Goal: Transaction & Acquisition: Obtain resource

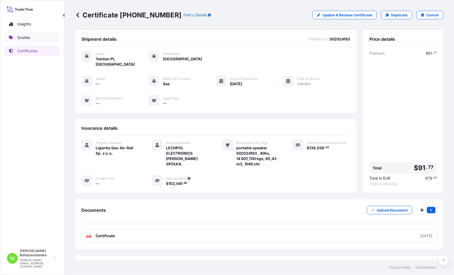
click at [27, 34] on link "Quotes" at bounding box center [32, 37] width 55 height 11
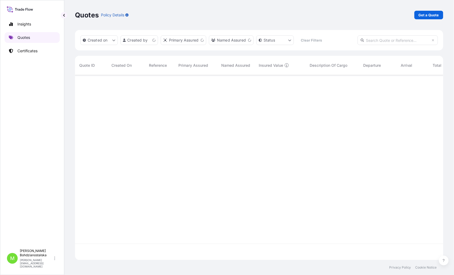
scroll to position [183, 364]
click at [435, 17] on p "Get a Quote" at bounding box center [429, 14] width 20 height 5
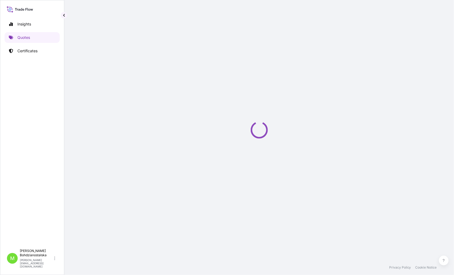
select select "Sea"
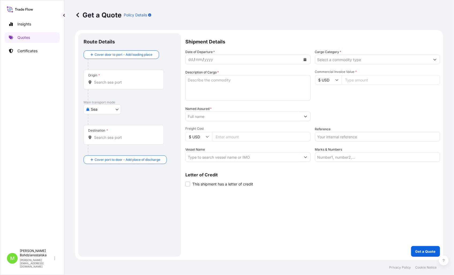
click at [106, 85] on input "Origin *" at bounding box center [125, 82] width 63 height 5
click at [119, 80] on input "Origin * Please select an origin" at bounding box center [125, 82] width 63 height 5
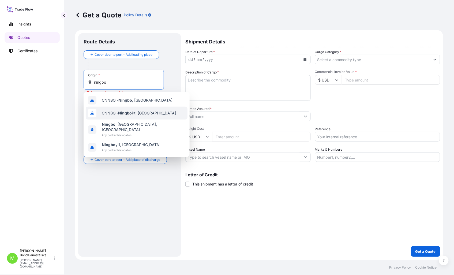
click at [141, 110] on span "CNNBG - Ningbo Pt, [GEOGRAPHIC_DATA]" at bounding box center [139, 112] width 74 height 5
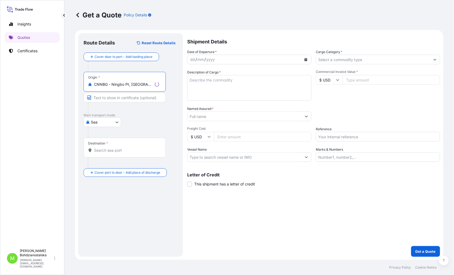
type input "CNNBG - Ningbo Pt, [GEOGRAPHIC_DATA]"
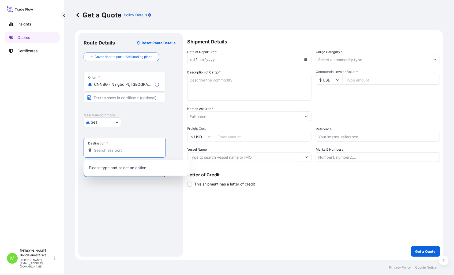
click at [107, 152] on input "Destination *" at bounding box center [126, 150] width 65 height 5
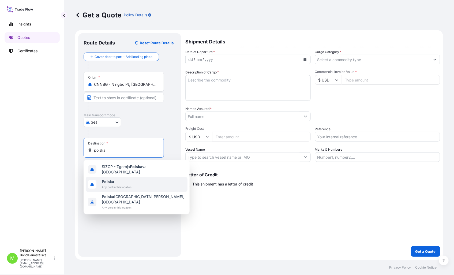
click at [119, 184] on span "Any port in this location" at bounding box center [117, 186] width 30 height 5
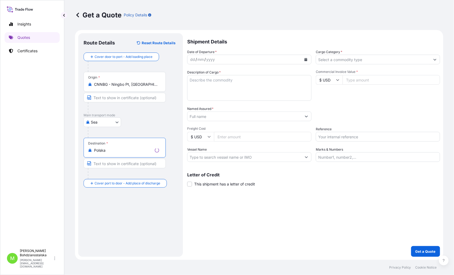
type input "Polska"
click at [190, 62] on div "dd" at bounding box center [193, 59] width 6 height 6
click at [330, 60] on input "Cargo Category *" at bounding box center [372, 60] width 115 height 10
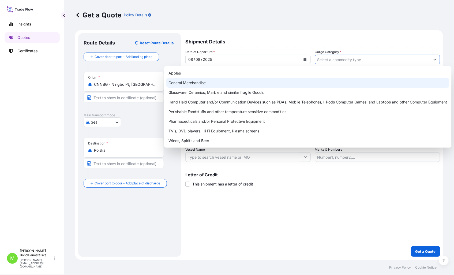
click at [221, 81] on div "General Merchandise" at bounding box center [307, 83] width 283 height 10
type input "General Merchandise"
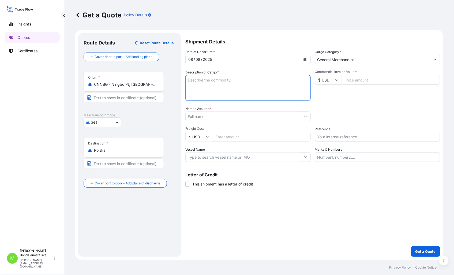
click at [212, 84] on textarea "Description of Cargo *" at bounding box center [247, 88] width 125 height 26
click at [191, 80] on textarea "Description of Cargo *" at bounding box center [247, 88] width 125 height 26
paste textarea "fea e-look organizer-2 floors wi o"
click at [195, 90] on textarea "fea e-look organizer-2 floors wi o" at bounding box center [247, 88] width 125 height 26
click at [279, 85] on textarea "fea e-look organizer-2 floors wi o" at bounding box center [247, 88] width 125 height 26
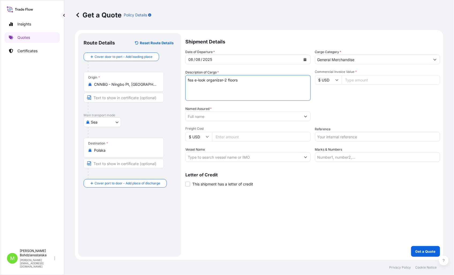
paste textarea "TRHU8084007"
click at [237, 89] on textarea "fea e-look organizer-2 floors TRHU8084007 40HC," at bounding box center [247, 88] width 125 height 26
paste textarea "5845,400"
click at [197, 92] on textarea "fea e-look organizer-2 floors TRHU8084007 40HC, 5845,400 KGS, 36,990 M3, 3866 C…" at bounding box center [247, 88] width 125 height 26
paste textarea "TCNU6379540"
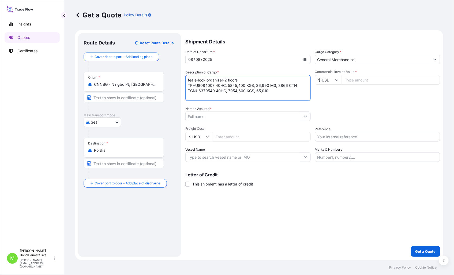
click at [274, 92] on textarea "fea e-look organizer-2 floors TRHU8084007 40HC, 5845,400 KGS, 36,990 M3, 3866 C…" at bounding box center [247, 88] width 125 height 26
type textarea "fea e-look organizer-2 floors TRHU8084007 40HC, 5845,400 KGS, 36,990 M3, 3866 C…"
click at [360, 78] on input "Commercial Invoice Value *" at bounding box center [391, 80] width 99 height 10
paste input "41040"
type input "41040.00"
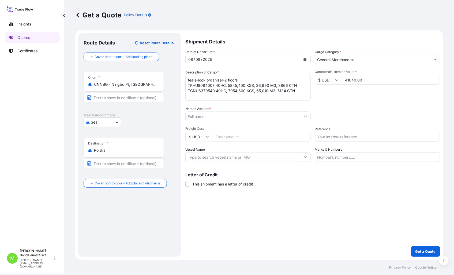
click at [205, 113] on input "Named Assured *" at bounding box center [243, 116] width 115 height 10
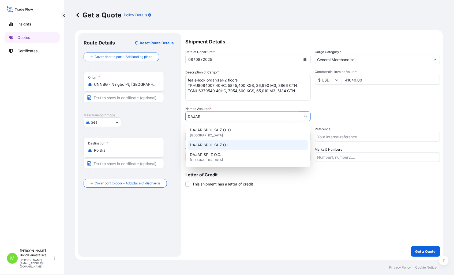
click at [227, 146] on span "DAJAR SPOLKA Z O.O." at bounding box center [210, 144] width 40 height 5
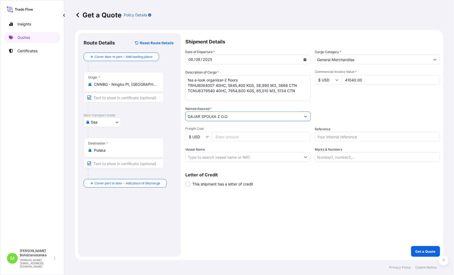
type input "DAJAR SPOLKA Z O.O."
click at [220, 138] on input "Freight Cost" at bounding box center [261, 137] width 99 height 10
type input "6050"
click at [304, 215] on div "Shipment Details Date of Departure * [DATE] Cargo Category * General Merchandis…" at bounding box center [312, 144] width 255 height 223
click at [354, 138] on input "Reference" at bounding box center [377, 137] width 125 height 10
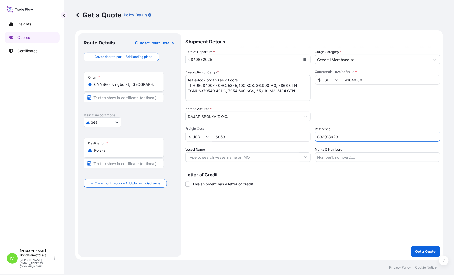
type input "S02018920"
click at [355, 215] on div "Shipment Details Date of Departure * [DATE] Cargo Category * General Merchandis…" at bounding box center [312, 144] width 255 height 223
click at [421, 251] on p "Get a Quote" at bounding box center [425, 251] width 20 height 5
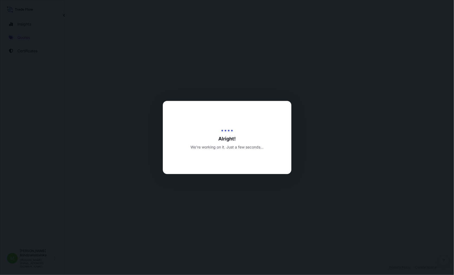
select select "Sea"
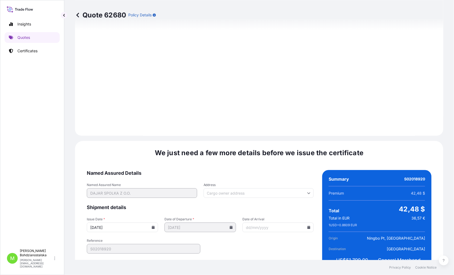
scroll to position [548, 0]
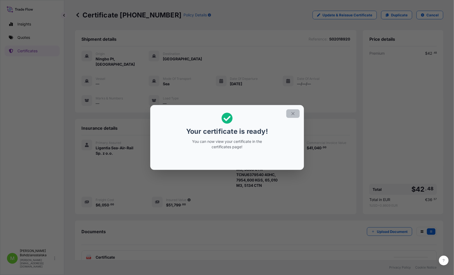
click at [293, 111] on icon "button" at bounding box center [293, 113] width 5 height 5
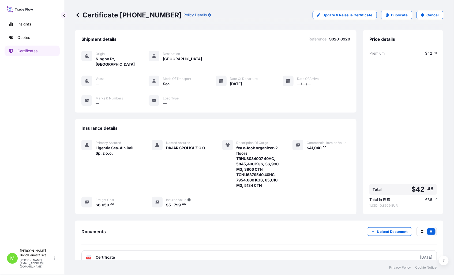
scroll to position [29, 0]
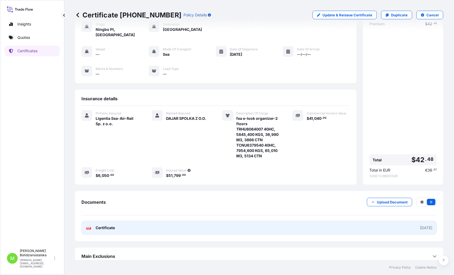
click at [111, 225] on span "Certificate" at bounding box center [105, 227] width 19 height 5
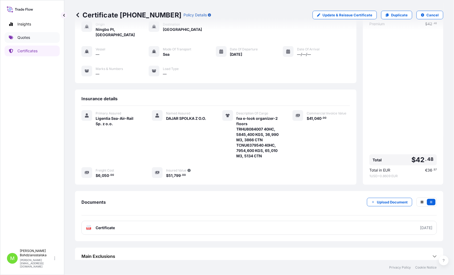
click at [26, 37] on p "Quotes" at bounding box center [23, 37] width 13 height 5
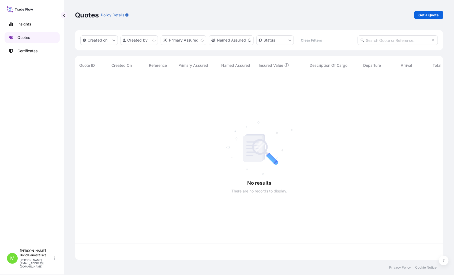
scroll to position [183, 364]
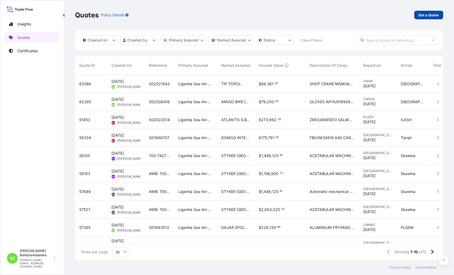
click at [425, 15] on p "Get a Quote" at bounding box center [429, 14] width 20 height 5
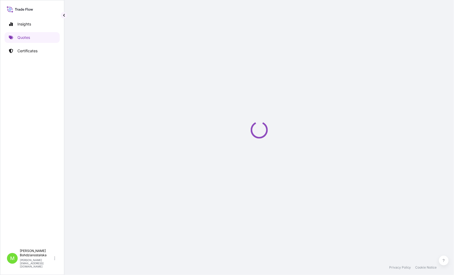
select select "Sea"
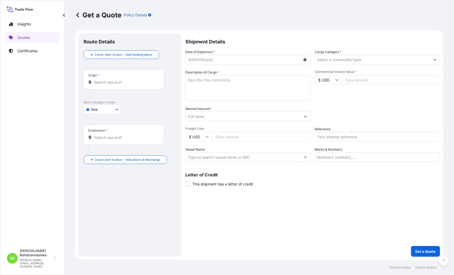
click at [114, 82] on input "Origin *" at bounding box center [125, 82] width 63 height 5
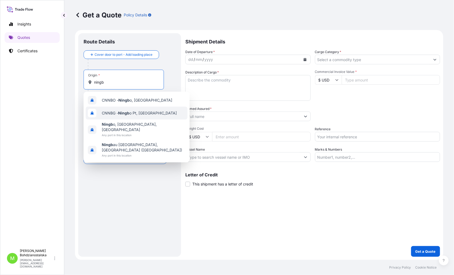
click at [146, 114] on span "CNNBG - Ningb o Pt, [GEOGRAPHIC_DATA]" at bounding box center [139, 112] width 75 height 5
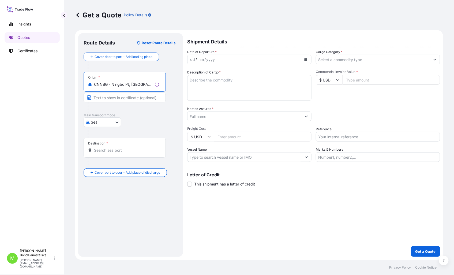
type input "CNNBG - Ningbo Pt, [GEOGRAPHIC_DATA]"
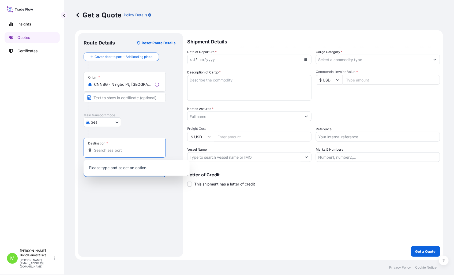
click at [108, 149] on input "Destination *" at bounding box center [126, 150] width 65 height 5
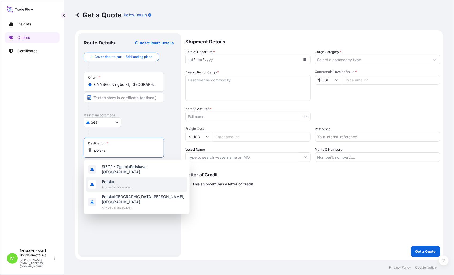
click at [122, 179] on span "Polska" at bounding box center [117, 181] width 30 height 5
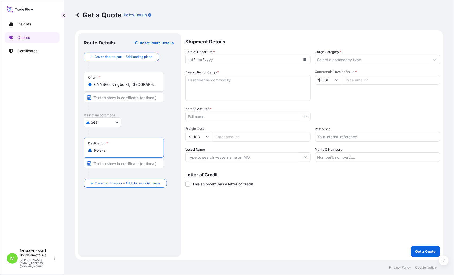
type input "Polska"
click at [189, 57] on div "dd" at bounding box center [191, 59] width 6 height 6
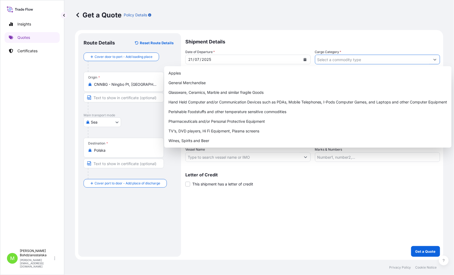
click at [337, 61] on input "Cargo Category *" at bounding box center [372, 60] width 115 height 10
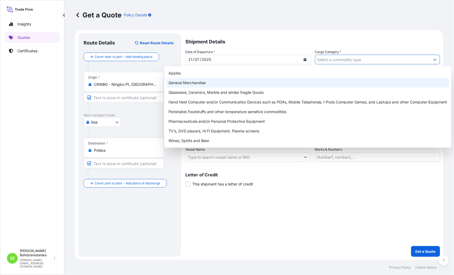
click at [230, 86] on div "General Merchandise" at bounding box center [307, 83] width 283 height 10
type input "General Merchandise"
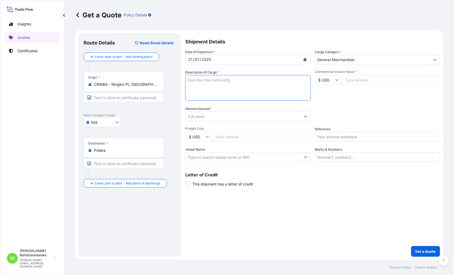
click at [212, 87] on textarea "Description of Cargo *" at bounding box center [247, 88] width 125 height 26
click at [190, 86] on textarea "Description of Cargo *" at bounding box center [247, 88] width 125 height 26
paste textarea "LAWNMOWER"
click at [200, 86] on textarea "LAWNMOWER" at bounding box center [247, 88] width 125 height 26
click at [233, 82] on textarea "LAWNMOWER" at bounding box center [247, 88] width 125 height 26
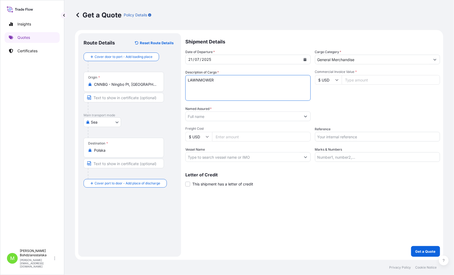
paste textarea "HLBU2025609"
click at [242, 88] on textarea "LAWNMOWER HLBU2025609" at bounding box center [247, 88] width 125 height 26
type textarea "LAWNMOWER HLBU2025609 40hc, 7248,00 kgs, 44,520 m3, 542 ctn"
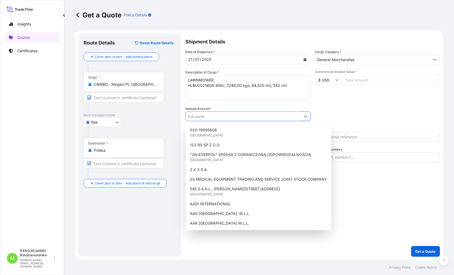
click at [228, 117] on input "Named Assured *" at bounding box center [243, 116] width 115 height 10
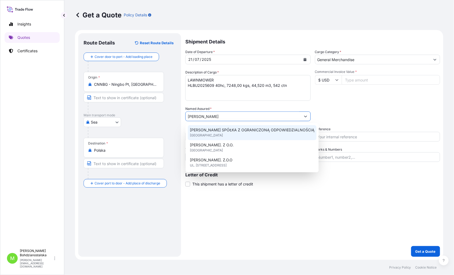
click at [224, 130] on span "[PERSON_NAME] SPÓŁKA Z OGRANICZONĄ ODPOWIEDZIALNOŚCIĄ" at bounding box center [252, 129] width 125 height 5
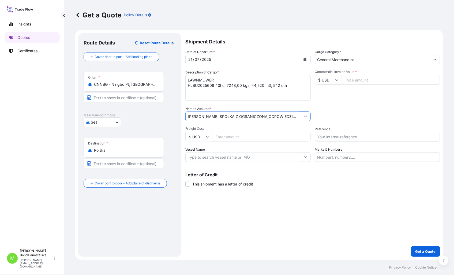
type input "[PERSON_NAME] SPÓŁKA Z OGRANICZONĄ ODPOWIEDZIALNOŚCIĄ"
click at [324, 137] on input "Reference" at bounding box center [377, 137] width 125 height 10
paste input "S01991550"
type input "S01991550"
click at [338, 204] on div "Shipment Details Date of Departure * [DATE] Cargo Category * General Merchandis…" at bounding box center [312, 144] width 255 height 223
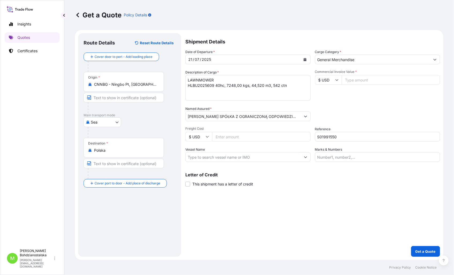
click at [354, 80] on input "Commercial Invoice Value *" at bounding box center [391, 80] width 99 height 10
paste input "24826.40"
type input "24826.40"
click at [307, 220] on div "Shipment Details Date of Departure * [DATE] Cargo Category * General Merchandis…" at bounding box center [312, 144] width 255 height 223
click at [422, 251] on p "Get a Quote" at bounding box center [425, 251] width 20 height 5
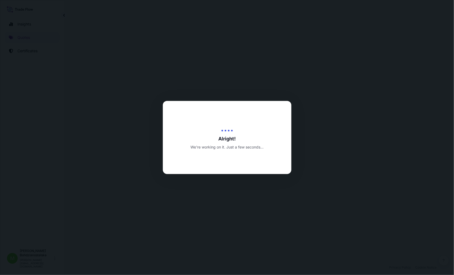
select select "Sea"
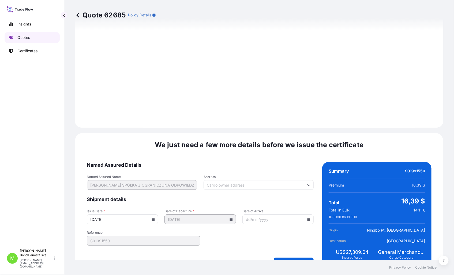
scroll to position [542, 0]
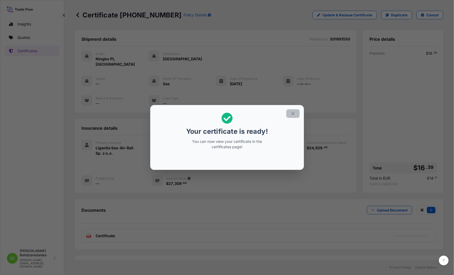
click at [293, 113] on icon "button" at bounding box center [293, 113] width 5 height 5
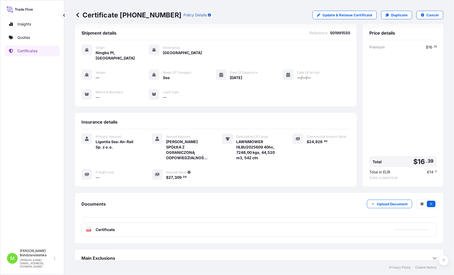
scroll to position [8, 0]
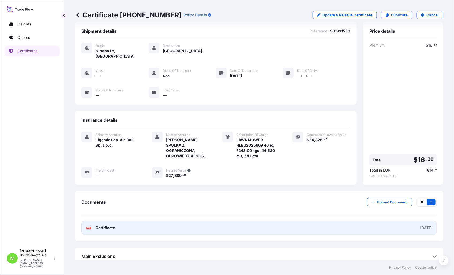
click at [117, 223] on link "PDF Certificate [DATE]" at bounding box center [258, 228] width 355 height 14
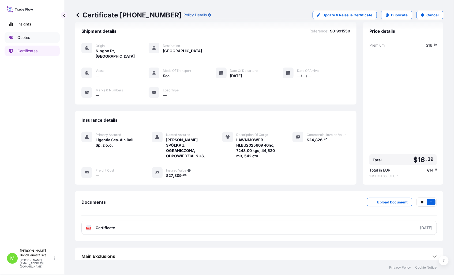
click at [23, 36] on p "Quotes" at bounding box center [23, 37] width 13 height 5
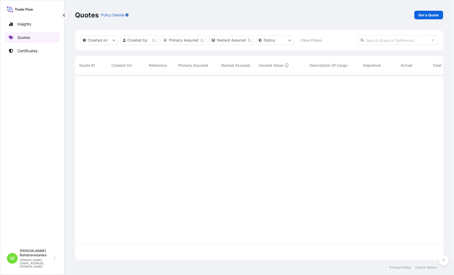
scroll to position [183, 364]
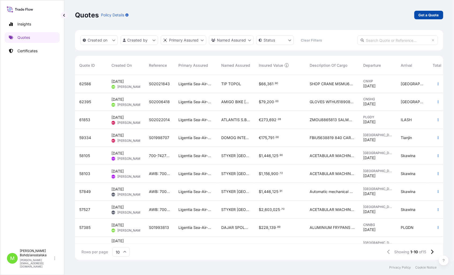
click at [426, 13] on p "Get a Quote" at bounding box center [429, 14] width 20 height 5
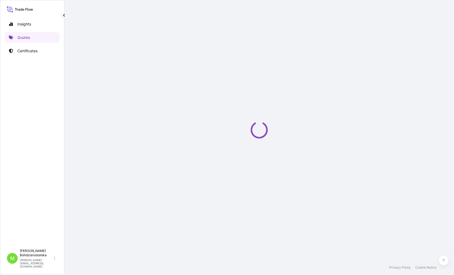
select select "Sea"
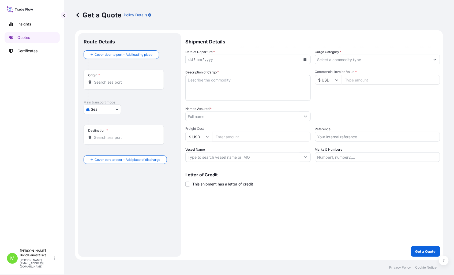
click at [107, 86] on div "Origin *" at bounding box center [124, 80] width 80 height 20
click at [107, 85] on input "Origin *" at bounding box center [125, 82] width 63 height 5
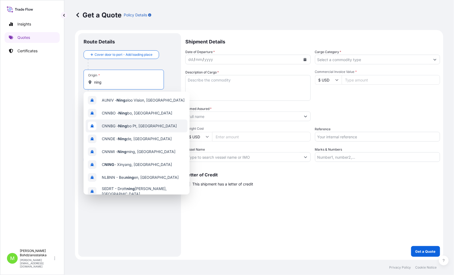
click at [141, 126] on span "CNNBG - Ning bo Pt, [GEOGRAPHIC_DATA]" at bounding box center [139, 125] width 75 height 5
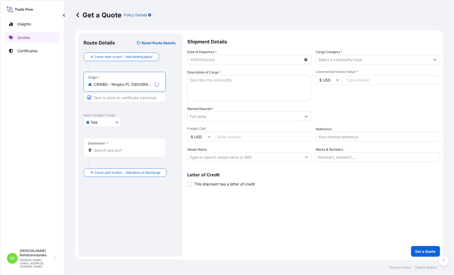
type input "CNNBG - Ningbo Pt, [GEOGRAPHIC_DATA]"
click at [105, 148] on input "Destination *" at bounding box center [126, 150] width 65 height 5
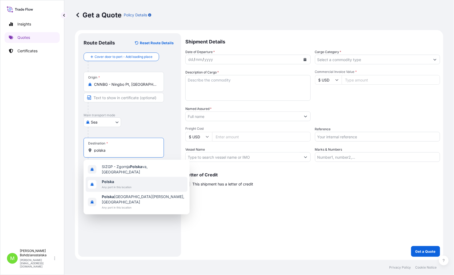
click at [116, 180] on span "Polska" at bounding box center [117, 181] width 30 height 5
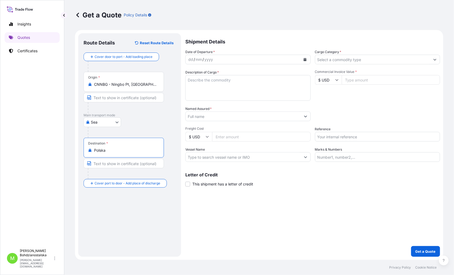
type input "Polska"
click at [190, 58] on div "dd" at bounding box center [191, 59] width 6 height 6
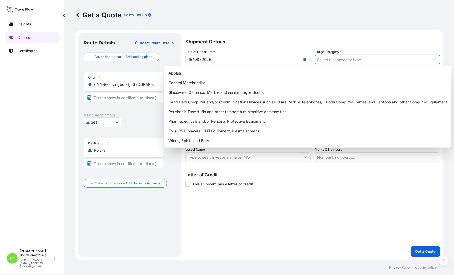
click at [350, 59] on input "Cargo Category *" at bounding box center [372, 60] width 115 height 10
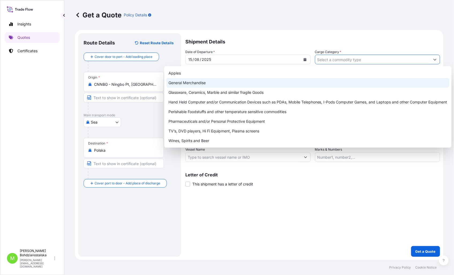
click at [176, 85] on div "General Merchandise" at bounding box center [307, 83] width 283 height 10
type input "General Merchandise"
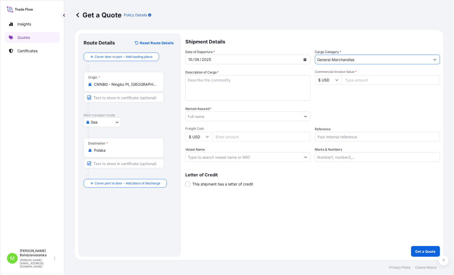
click at [221, 85] on textarea "Description of Cargo *" at bounding box center [247, 88] width 125 height 26
click at [204, 82] on textarea "Description of Cargo *" at bounding box center [247, 88] width 125 height 26
paste textarea "FITNESS EQUIPMENT AND SPARE PARTS"
click at [216, 84] on textarea "FITNESS EQUIPMENT AND SPARE PARTS" at bounding box center [247, 88] width 125 height 26
paste textarea "CSNU6196375"
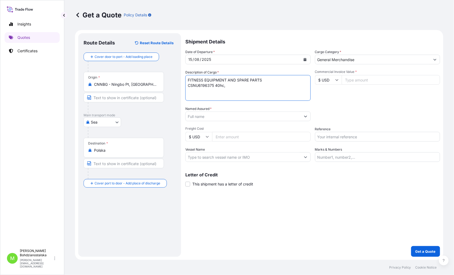
click at [235, 89] on textarea "FITNESS EQUIPMENT AND SPARE PARTS CSNU6196375 40hc," at bounding box center [247, 88] width 125 height 26
paste textarea "14508,900"
type textarea "FITNESS EQUIPMENT AND SPARE PARTS CSNU6196375 40hc, 14508,900 kgs, 67,230 m3, 1…"
click at [191, 58] on div "15" at bounding box center [190, 59] width 5 height 6
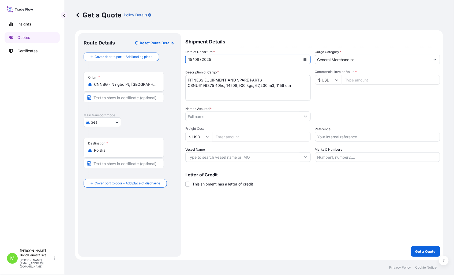
click at [191, 58] on div "15" at bounding box center [190, 59] width 5 height 6
click at [192, 59] on div "15" at bounding box center [190, 59] width 5 height 6
click at [362, 81] on input "Commercial Invoice Value *" at bounding box center [391, 80] width 99 height 10
type input "31707"
click at [351, 100] on div "Commercial Invoice Value * $ USD 31707" at bounding box center [377, 85] width 125 height 31
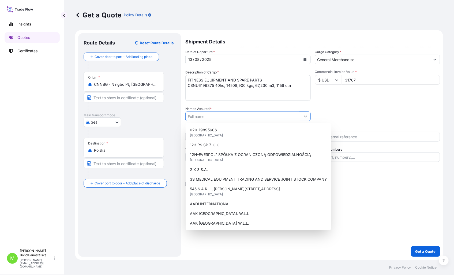
click at [223, 119] on input "Named Assured *" at bounding box center [243, 116] width 115 height 10
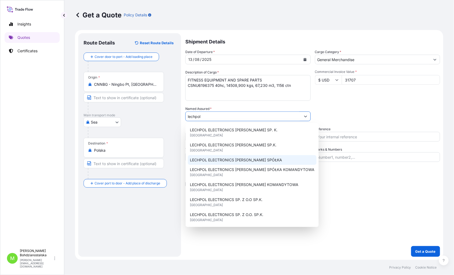
click at [224, 160] on span "LECHPOL ELECTRONICS [PERSON_NAME] SPÓŁKA" at bounding box center [236, 159] width 92 height 5
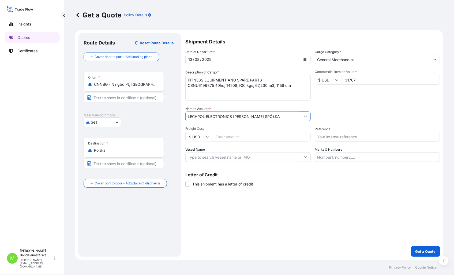
type input "LECHPOL ELECTRONICS [PERSON_NAME] SPÓŁKA"
click at [327, 215] on div "Shipment Details Date of Departure * [DATE] Cargo Category * General Merchandis…" at bounding box center [312, 144] width 255 height 223
click at [320, 134] on input "Reference" at bounding box center [377, 137] width 125 height 10
paste input "S02019412"
type input "S02019412"
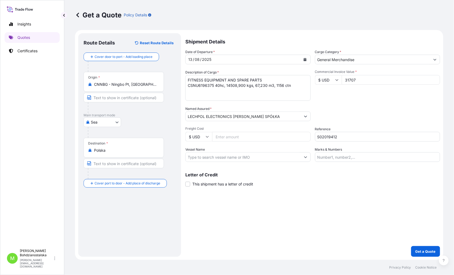
click at [325, 201] on div "Shipment Details Date of Departure * [DATE] Cargo Category * General Merchandis…" at bounding box center [312, 144] width 255 height 223
click at [426, 249] on p "Get a Quote" at bounding box center [425, 251] width 20 height 5
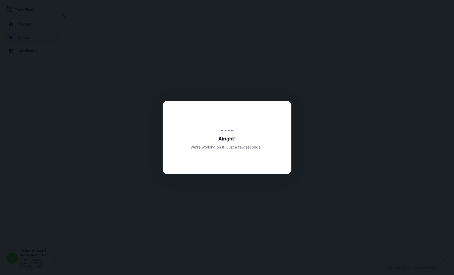
select select "Sea"
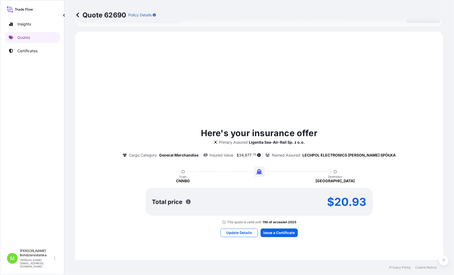
scroll to position [183, 0]
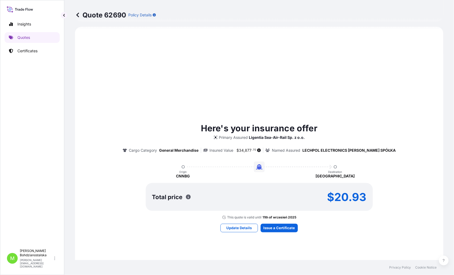
click at [53, 99] on div "Insights Quotes Certificates" at bounding box center [32, 130] width 55 height 232
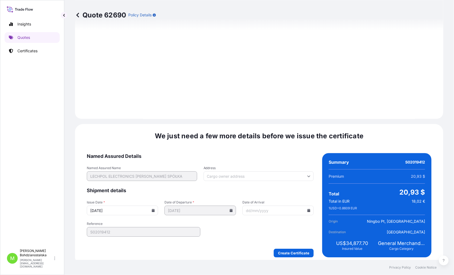
scroll to position [542, 0]
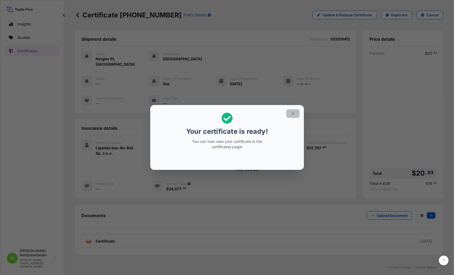
click at [294, 111] on icon "button" at bounding box center [293, 113] width 5 height 5
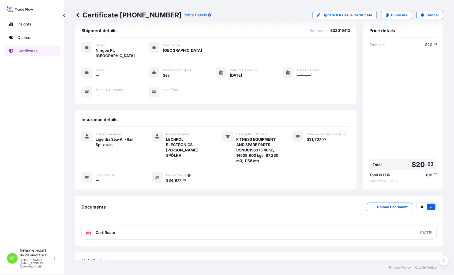
scroll to position [13, 0]
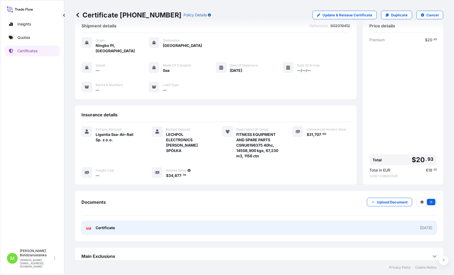
click at [119, 224] on link "PDF Certificate [DATE]" at bounding box center [258, 228] width 355 height 14
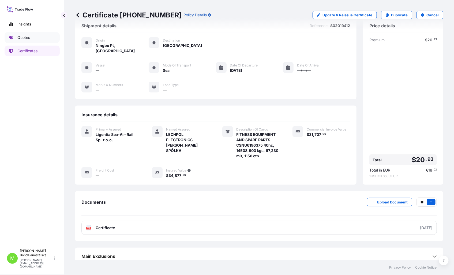
click at [21, 38] on p "Quotes" at bounding box center [23, 37] width 13 height 5
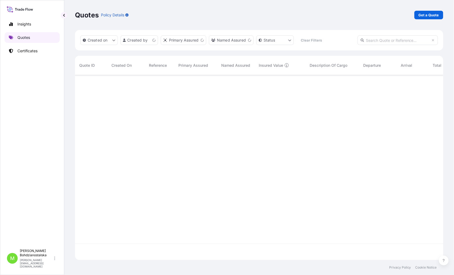
scroll to position [183, 364]
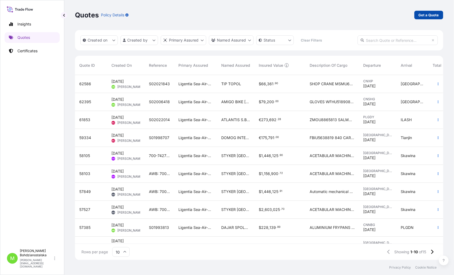
click at [428, 15] on p "Get a Quote" at bounding box center [429, 14] width 20 height 5
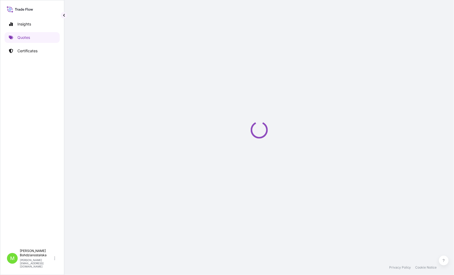
select select "Sea"
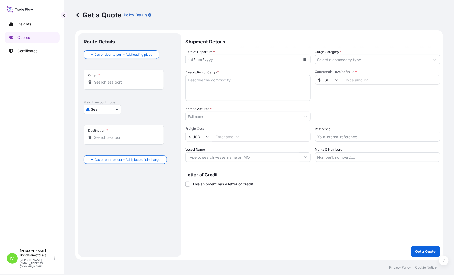
click at [188, 59] on div "dd" at bounding box center [191, 59] width 6 height 6
click at [93, 86] on div "Origin *" at bounding box center [124, 80] width 80 height 20
click at [94, 85] on input "Origin *" at bounding box center [125, 82] width 63 height 5
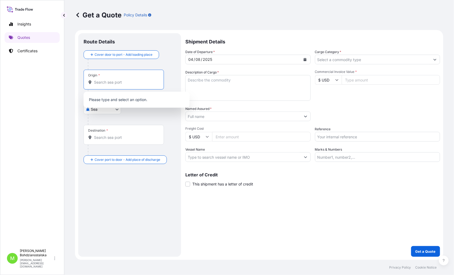
paste input "Xiamen"
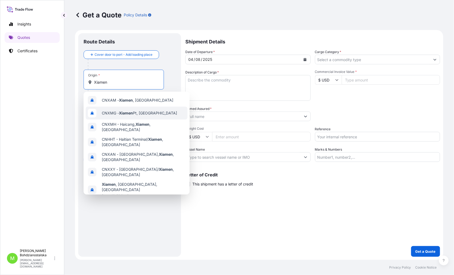
click at [149, 112] on span "CNXMG - Xiamen Pt, [GEOGRAPHIC_DATA]" at bounding box center [139, 112] width 75 height 5
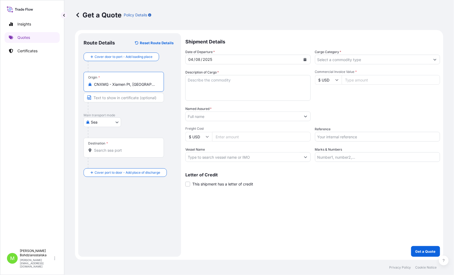
type input "CNXMG - Xiamen Pt, [GEOGRAPHIC_DATA]"
click at [135, 154] on div "Destination *" at bounding box center [125, 148] width 82 height 20
click at [135, 153] on input "Destination *" at bounding box center [126, 150] width 65 height 5
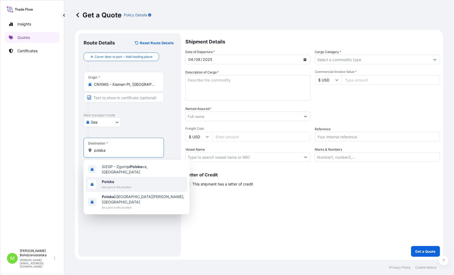
click at [112, 179] on b "Polska" at bounding box center [108, 181] width 12 height 5
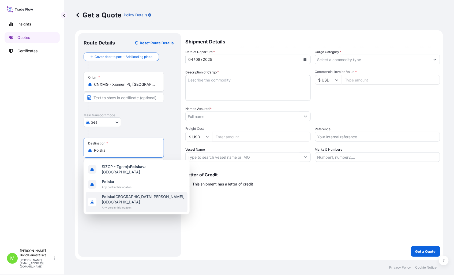
type input "Polska"
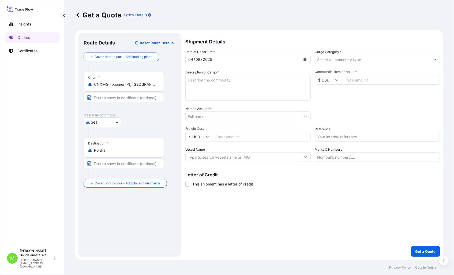
click at [228, 239] on div "Shipment Details Date of Departure * [DATE] Cargo Category * Description of Car…" at bounding box center [312, 144] width 255 height 223
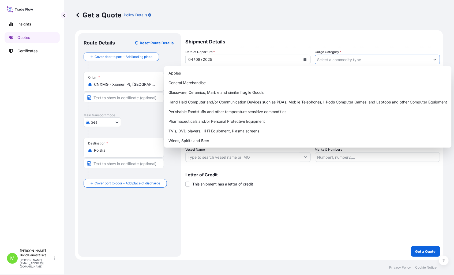
click at [334, 59] on input "Cargo Category *" at bounding box center [372, 60] width 115 height 10
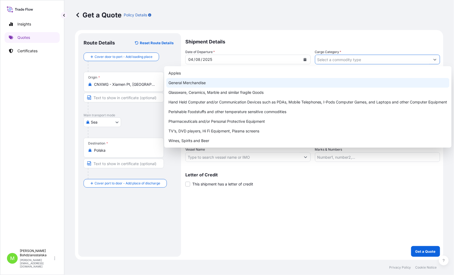
click at [216, 83] on div "General Merchandise" at bounding box center [307, 83] width 283 height 10
type input "General Merchandise"
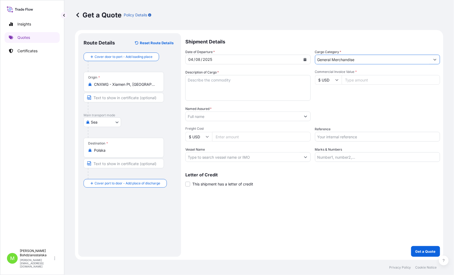
click at [215, 85] on textarea "Description of Cargo *" at bounding box center [247, 88] width 125 height 26
click at [201, 81] on textarea "Description of Cargo *" at bounding box center [247, 88] width 125 height 26
paste textarea "CONVERTER"
click at [206, 86] on textarea "CONVERTER LCL" at bounding box center [247, 88] width 125 height 26
paste textarea "SEKU6061080"
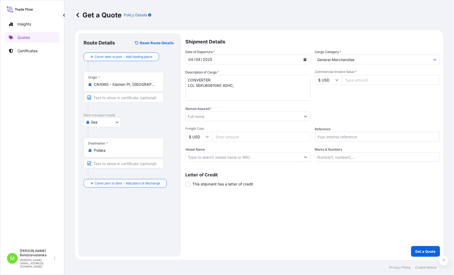
click at [255, 89] on textarea "CONVERTER LCL SEKU6061080 40HC," at bounding box center [247, 88] width 125 height 26
paste textarea "3804,000"
type textarea "CONVERTER LCL SEKU6061080 40HC, 3804,000 KGS, 11,025 M3, 2 PLT"
click at [351, 104] on div "Date of Departure * [DATE] Cargo Category * General Merchandise Description of …" at bounding box center [312, 105] width 255 height 113
click at [341, 79] on input "$ USD" at bounding box center [328, 80] width 27 height 10
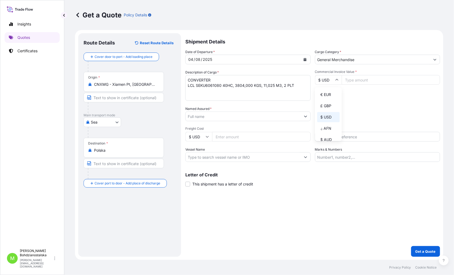
click at [337, 78] on icon at bounding box center [336, 79] width 3 height 3
click at [327, 94] on div "€ EUR" at bounding box center [328, 94] width 23 height 10
type input "€ EUR"
click at [358, 81] on input "Commercial Invoice Value *" at bounding box center [391, 80] width 99 height 10
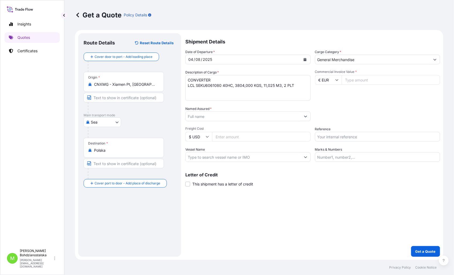
click at [347, 80] on input "Commercial Invoice Value *" at bounding box center [391, 80] width 99 height 10
paste input "67.55"
click at [368, 84] on input "67.55" at bounding box center [391, 80] width 99 height 10
type input "67548.00"
drag, startPoint x: 352, startPoint y: 97, endPoint x: 303, endPoint y: 92, distance: 48.7
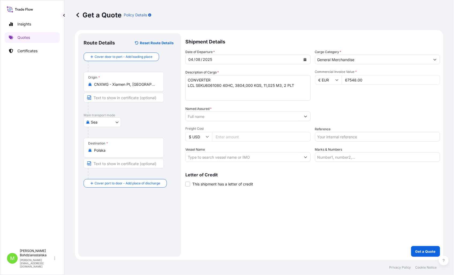
click at [351, 97] on div "Commercial Invoice Value * € EUR 67548.00" at bounding box center [377, 85] width 125 height 31
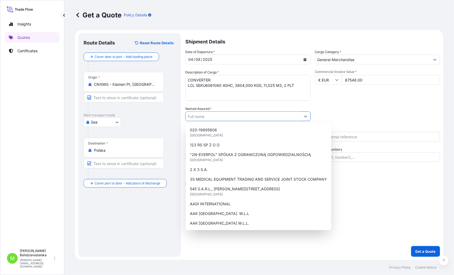
drag, startPoint x: 215, startPoint y: 115, endPoint x: 209, endPoint y: 111, distance: 6.8
click at [214, 115] on input "Named Assured *" at bounding box center [243, 116] width 115 height 10
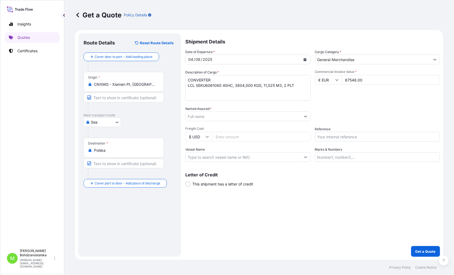
click at [209, 113] on input "Named Assured *" at bounding box center [243, 116] width 115 height 10
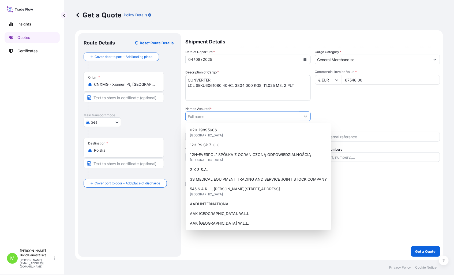
paste input "WIND MANAGEMENT SP. Z O.O."
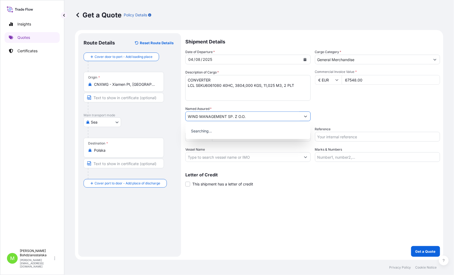
type input "WIND MANAGEMENT SP. Z O.O."
click at [362, 139] on input "Reference" at bounding box center [377, 137] width 125 height 10
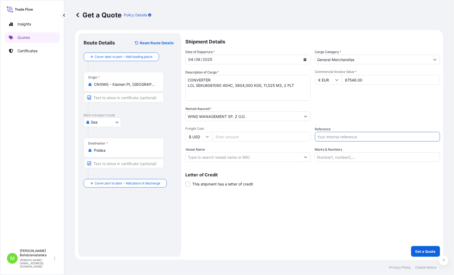
click at [341, 135] on input "Reference" at bounding box center [377, 137] width 125 height 10
paste input "LCL16304"
click at [317, 137] on input "LCL16304" at bounding box center [377, 137] width 125 height 10
paste input "S02002440"
type input "S02002440, LCL16304"
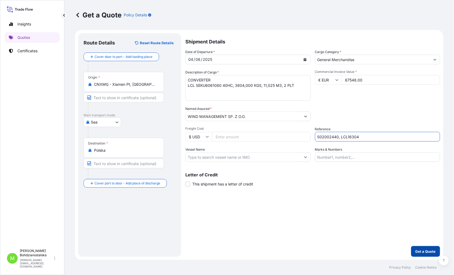
click at [428, 247] on button "Get a Quote" at bounding box center [425, 251] width 29 height 11
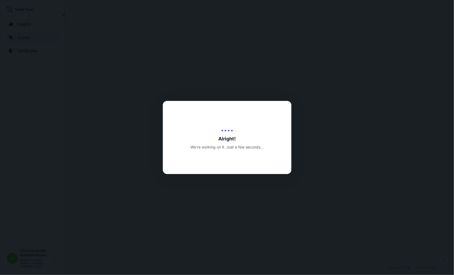
select select "Sea"
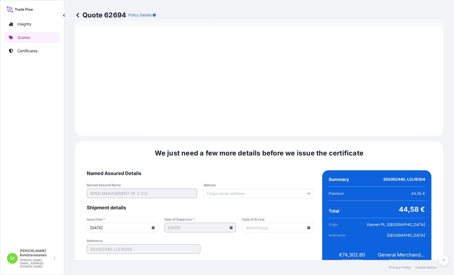
scroll to position [531, 0]
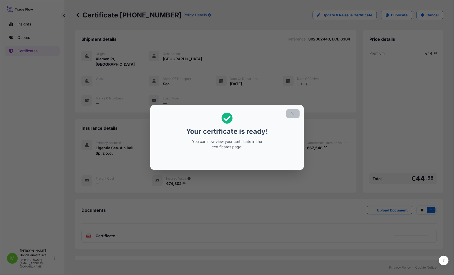
click at [294, 113] on icon "button" at bounding box center [292, 113] width 3 height 3
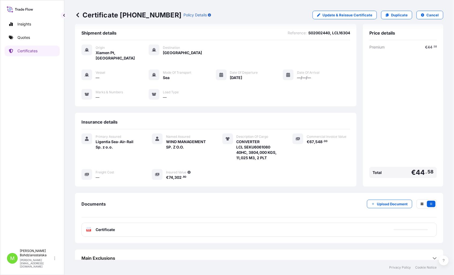
scroll to position [8, 0]
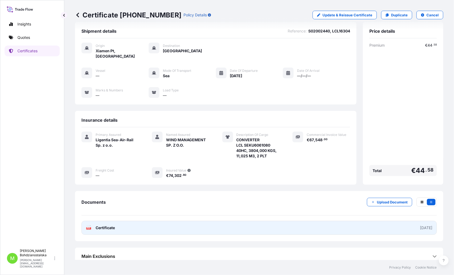
click at [104, 225] on span "Certificate" at bounding box center [105, 227] width 19 height 5
